Goal: Task Accomplishment & Management: Use online tool/utility

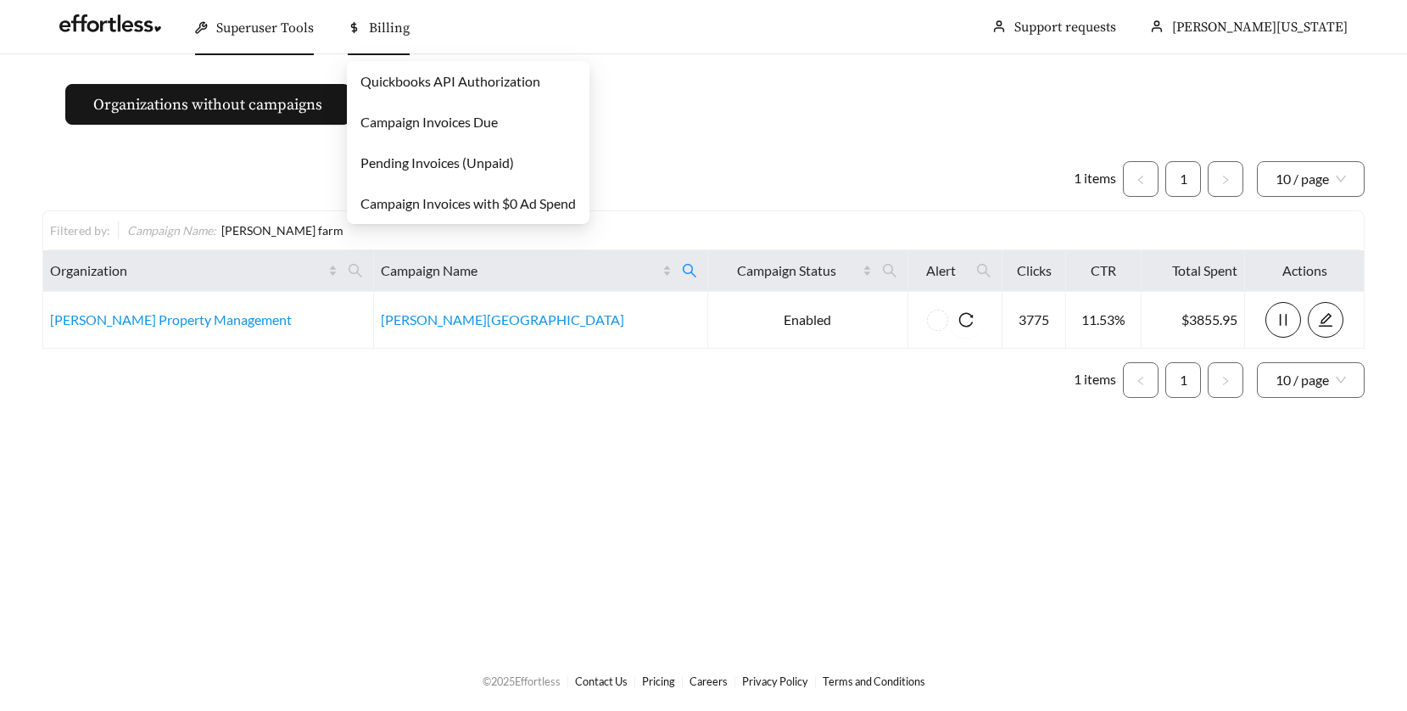
click at [380, 25] on span "Billing" at bounding box center [389, 28] width 41 height 17
click at [377, 82] on link "Quickbooks API Authorization" at bounding box center [450, 81] width 180 height 16
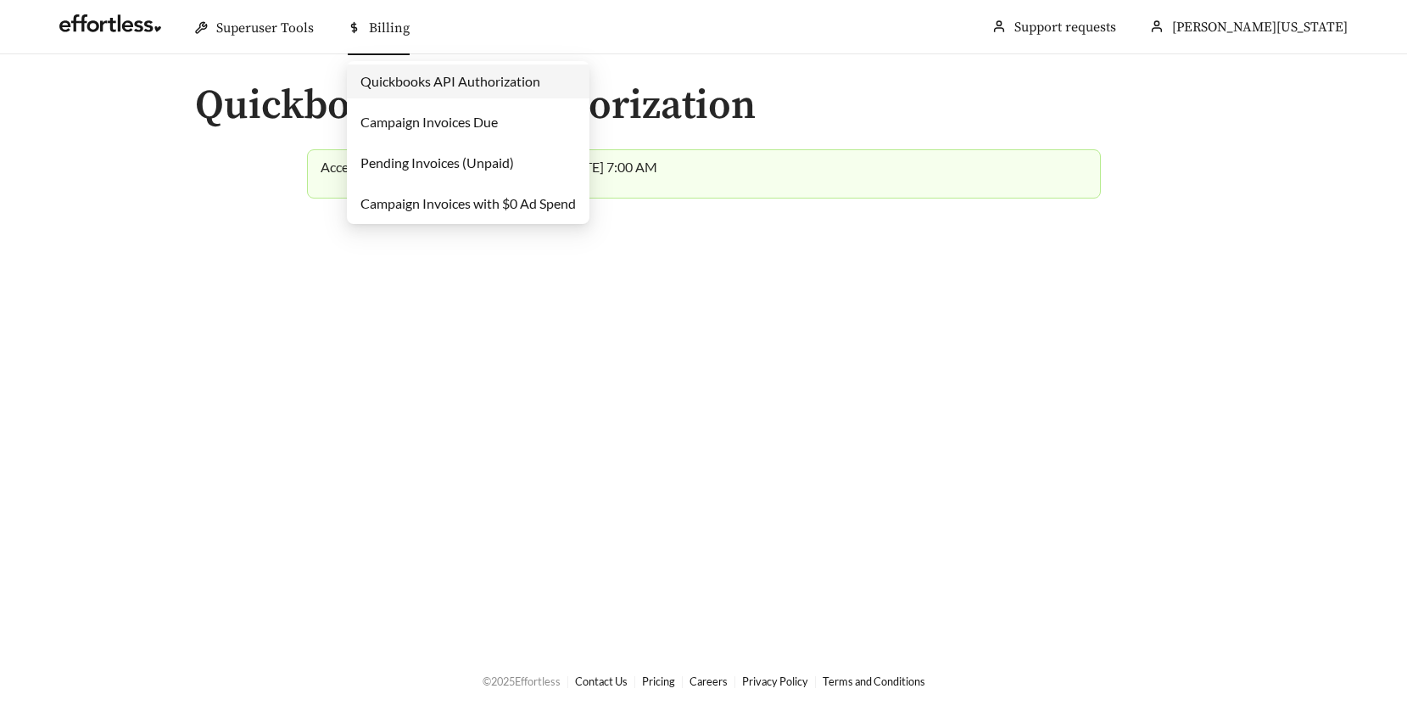
click at [382, 26] on span "Billing" at bounding box center [389, 28] width 41 height 17
click at [379, 162] on link "Pending Invoices (Unpaid)" at bounding box center [436, 162] width 153 height 16
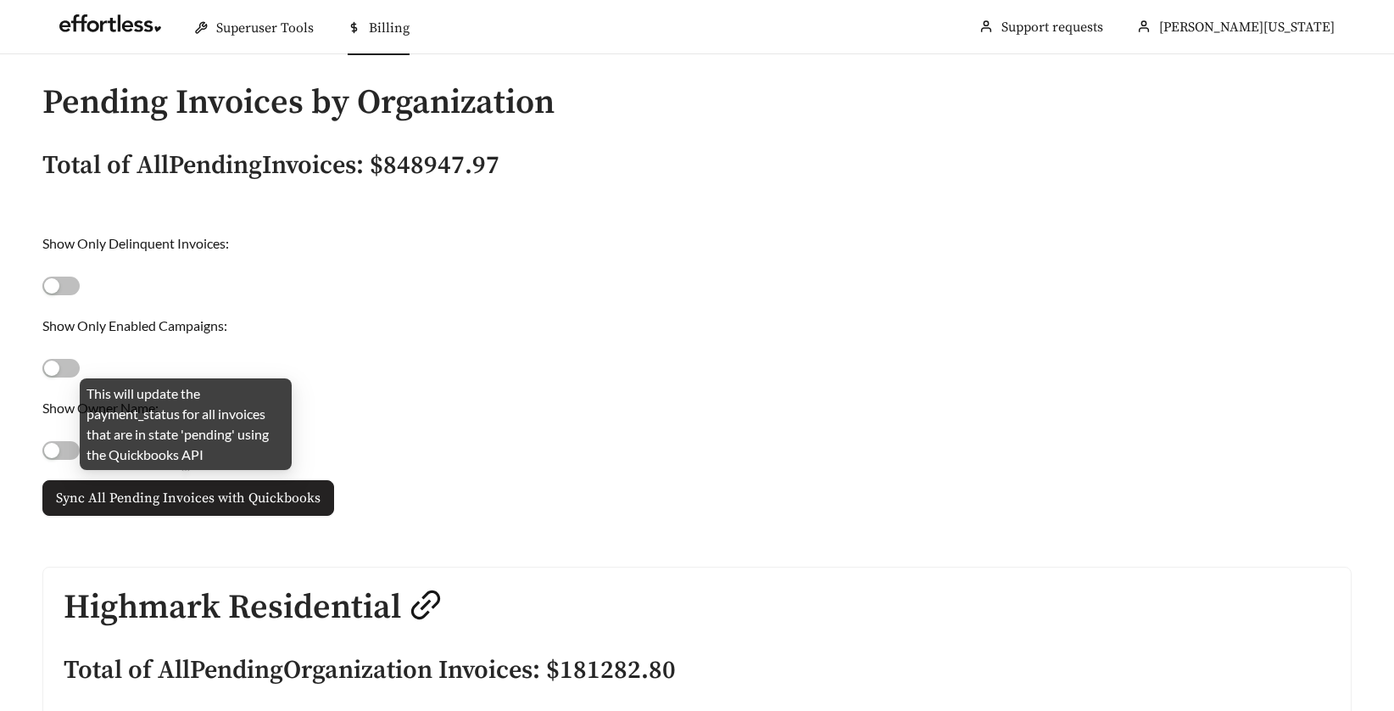
click at [216, 500] on span "Sync All Pending Invoices with Quickbooks" at bounding box center [188, 498] width 265 height 20
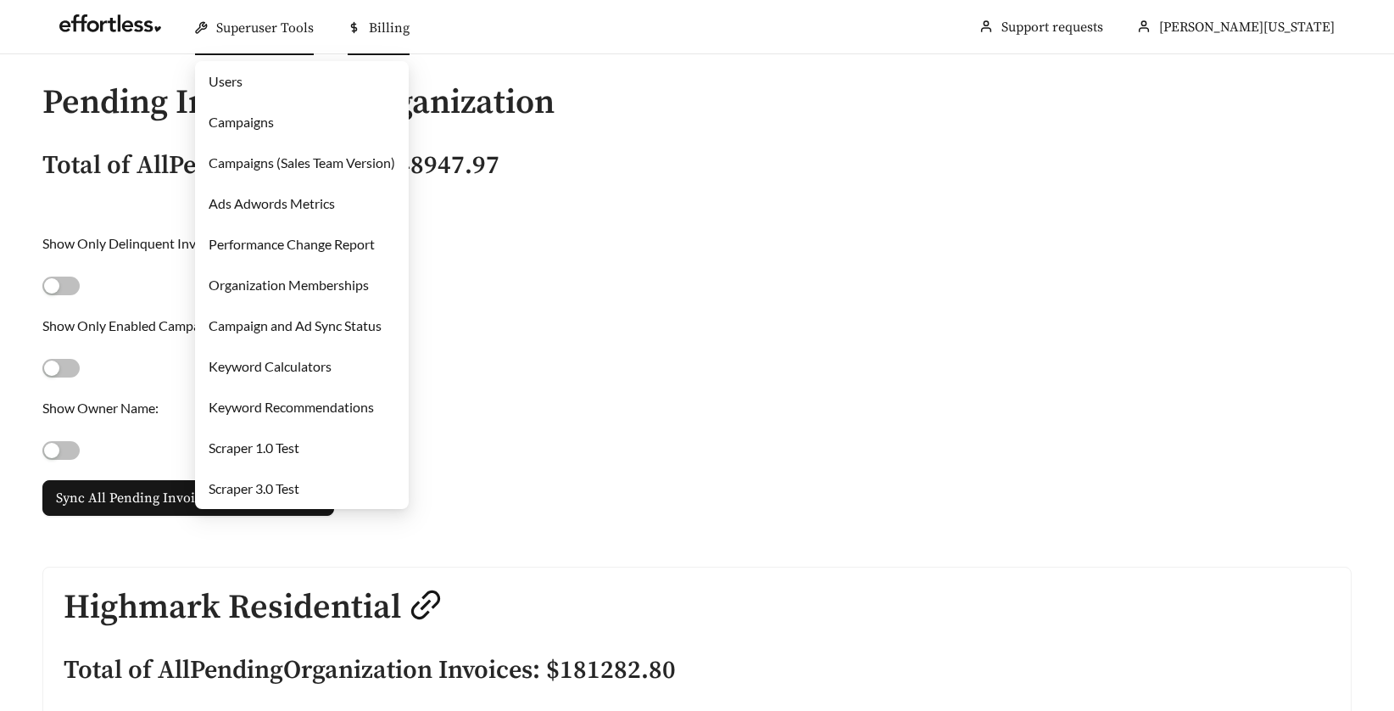
click at [230, 119] on link "Campaigns" at bounding box center [241, 122] width 65 height 16
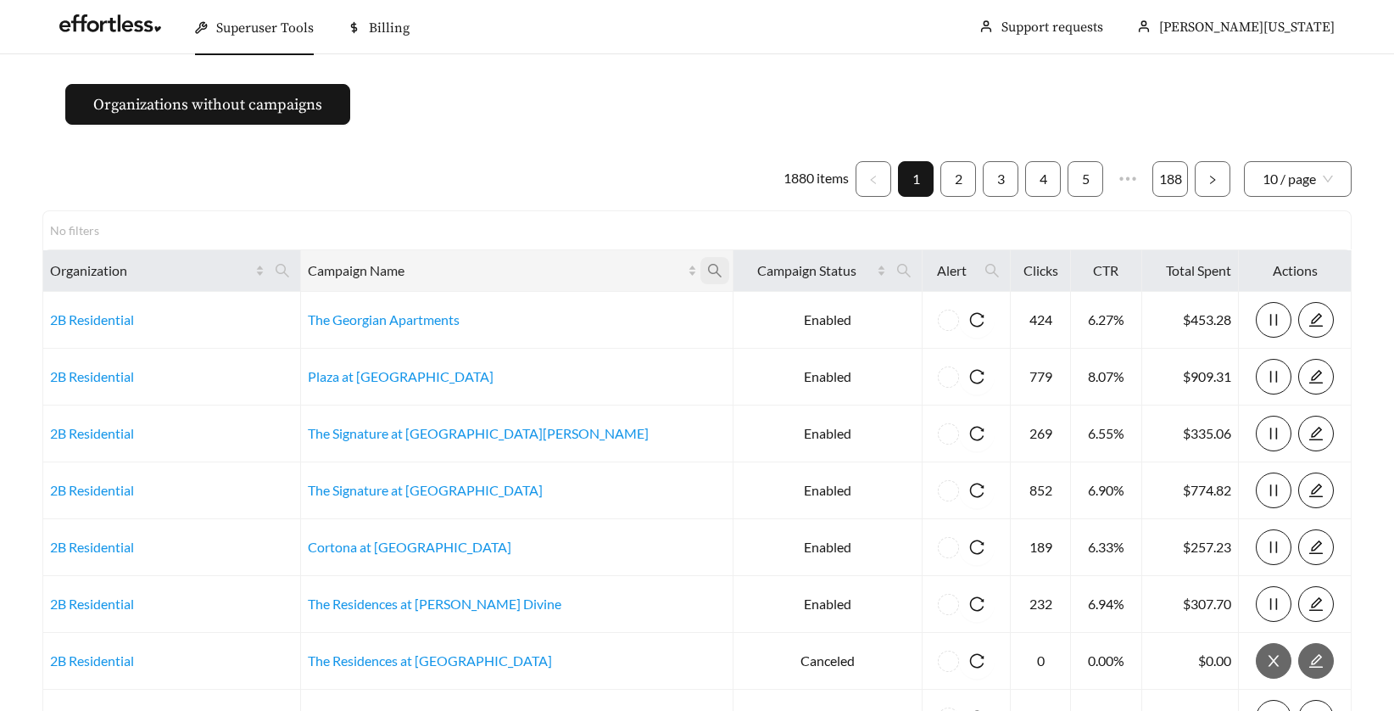
click at [707, 266] on icon "search" at bounding box center [714, 270] width 15 height 15
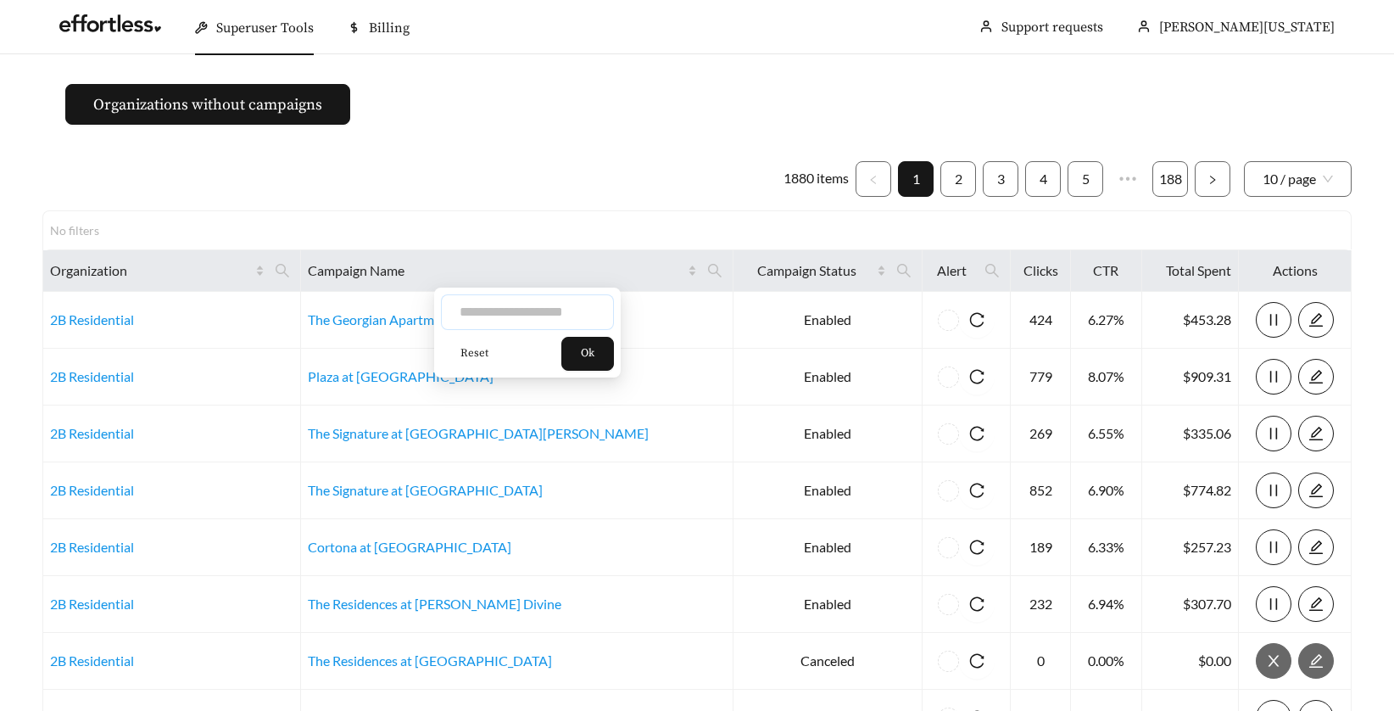
click at [482, 309] on input "text" at bounding box center [527, 312] width 173 height 36
type input "**********"
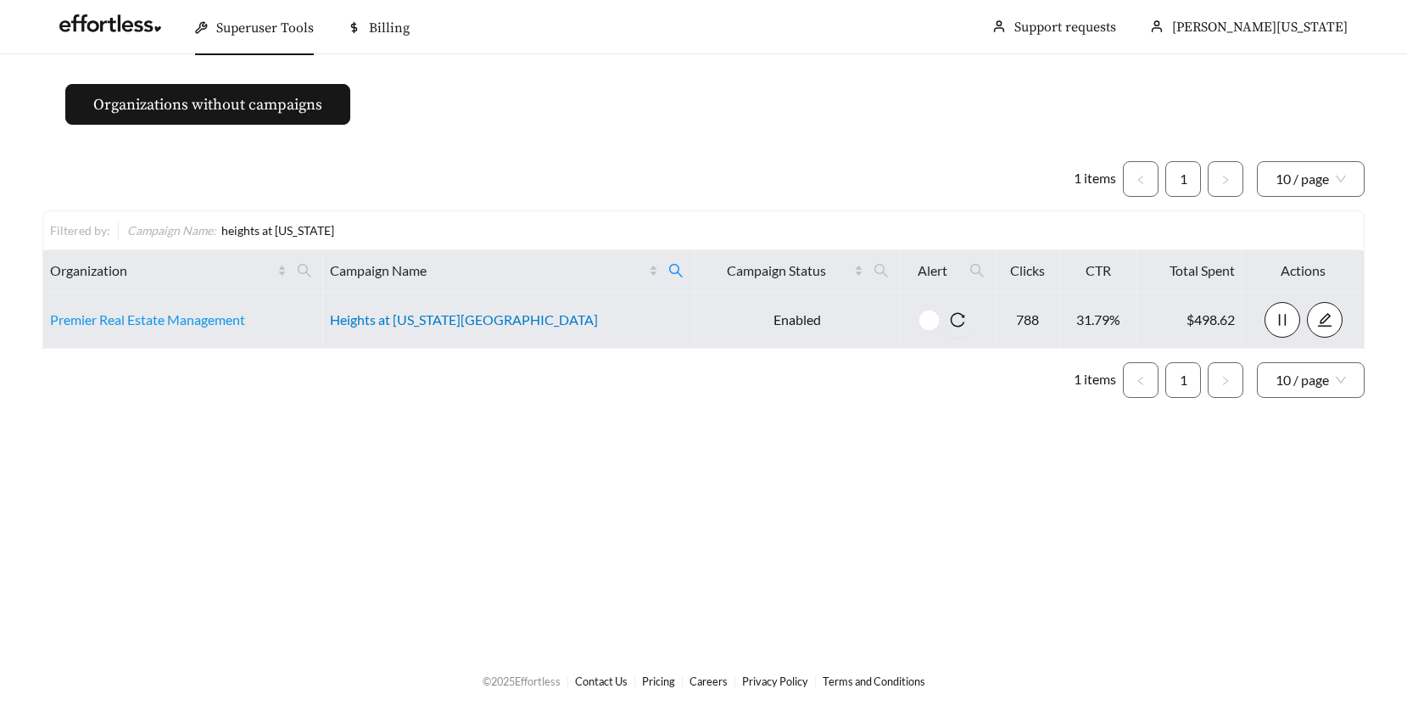
click at [453, 317] on link "Heights at [US_STATE][GEOGRAPHIC_DATA]" at bounding box center [464, 319] width 268 height 16
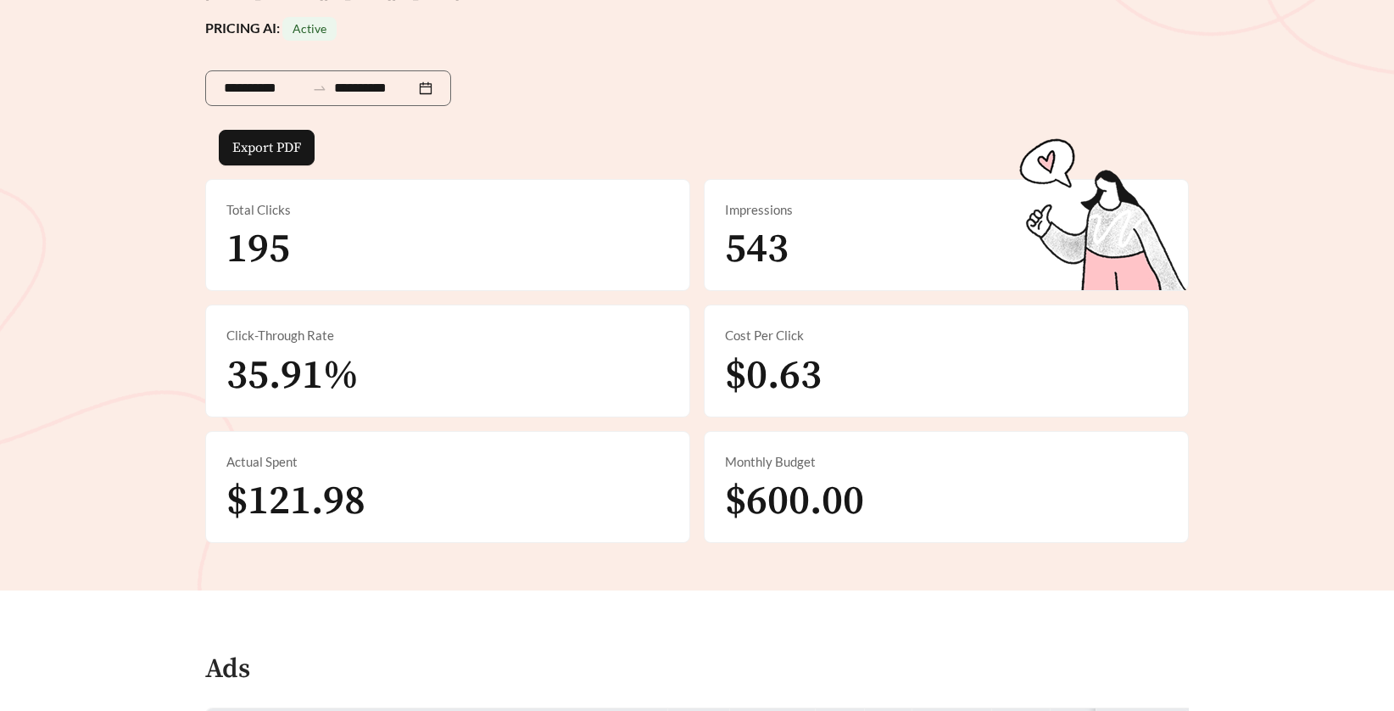
scroll to position [285, 0]
